Goal: Transaction & Acquisition: Subscribe to service/newsletter

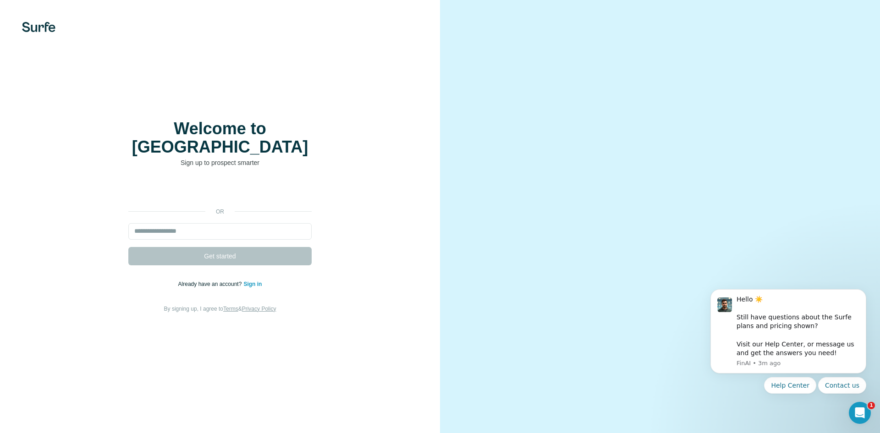
click at [351, 205] on div "or Get started Already have an account? Sign in By signing up, I agree to Terms…" at bounding box center [219, 248] width 403 height 132
click at [254, 223] on input "email" at bounding box center [219, 231] width 183 height 16
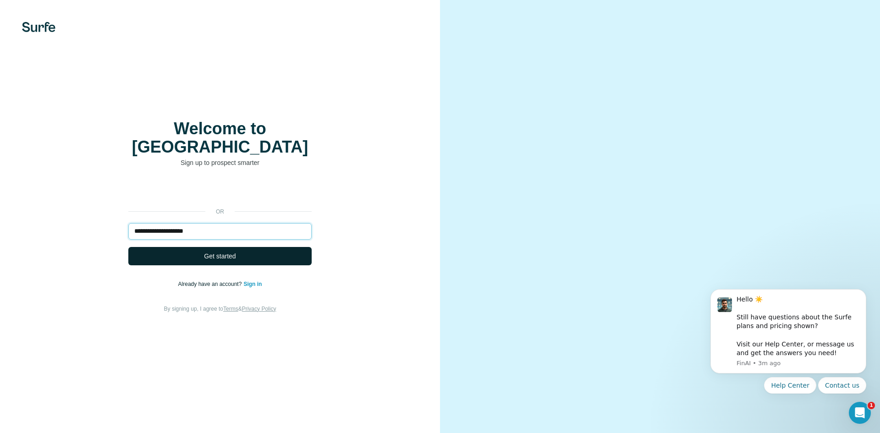
type input "**********"
click at [282, 247] on button "Get started" at bounding box center [219, 256] width 183 height 18
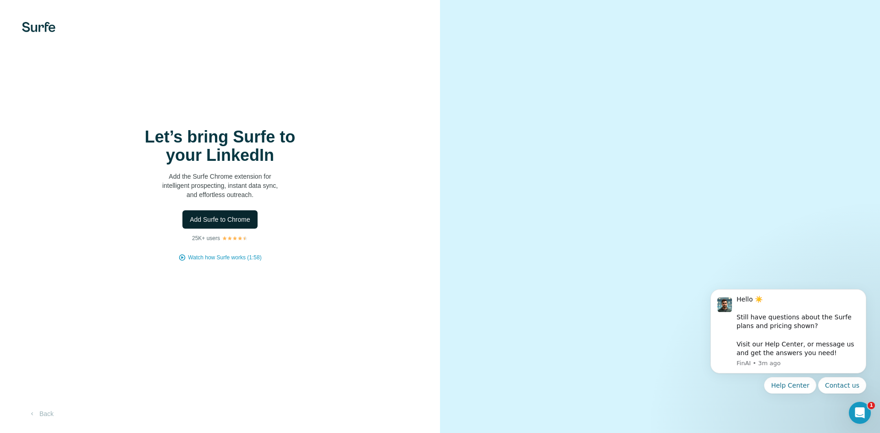
click at [220, 218] on span "Add Surfe to Chrome" at bounding box center [220, 219] width 60 height 9
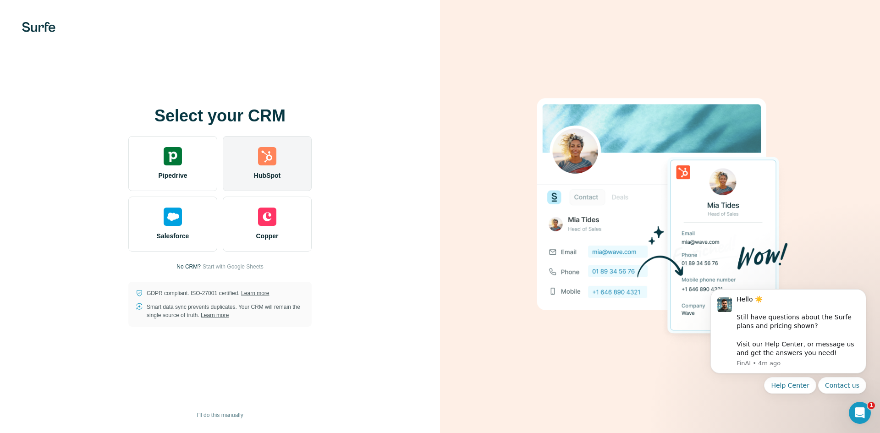
click at [274, 171] on span "HubSpot" at bounding box center [267, 175] width 27 height 9
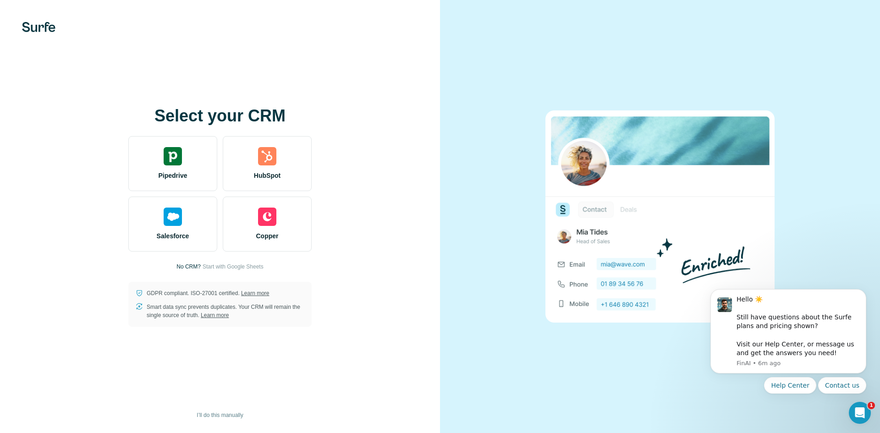
click at [720, 68] on div at bounding box center [660, 216] width 440 height 433
